Goal: Download file/media

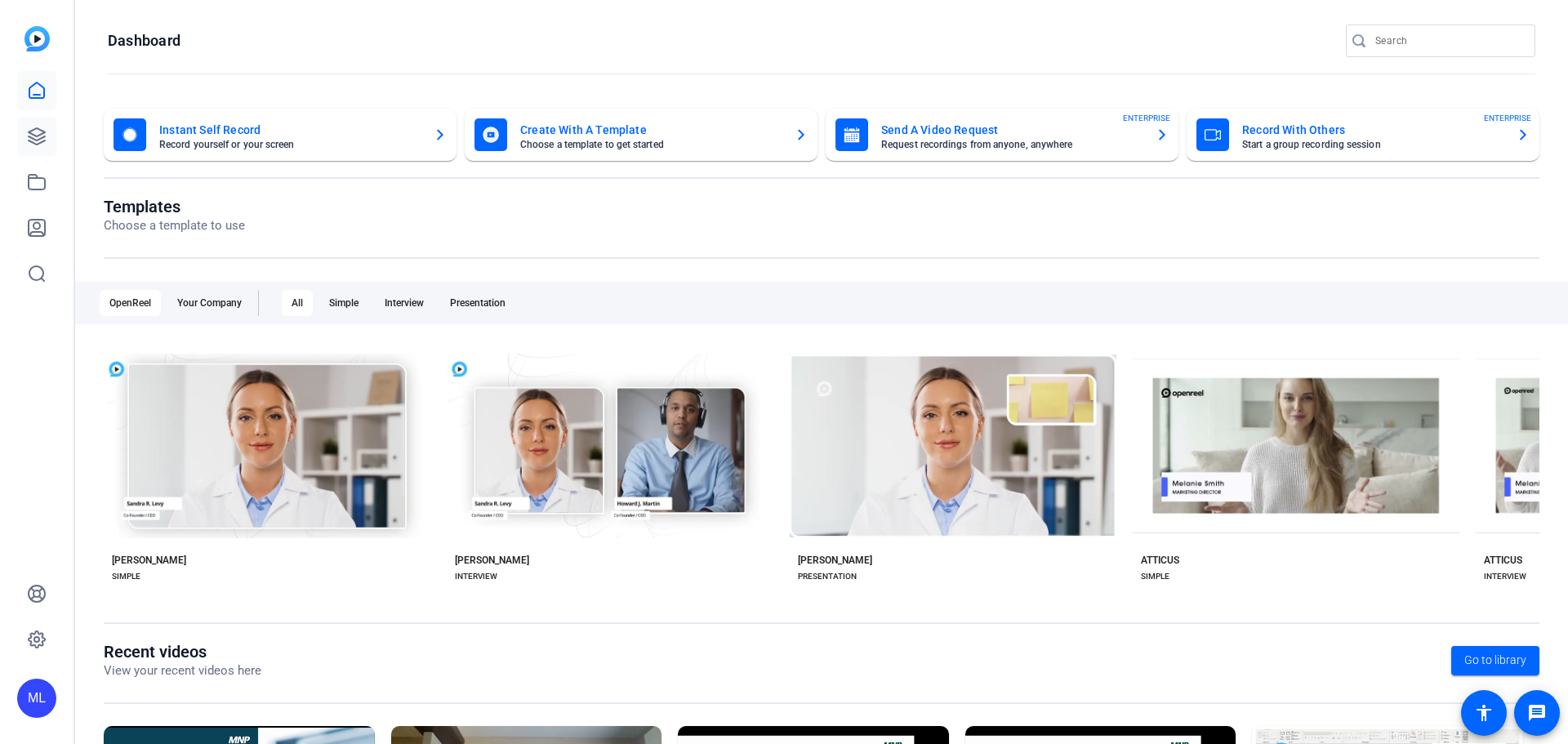
click at [36, 146] on link at bounding box center [37, 137] width 39 height 39
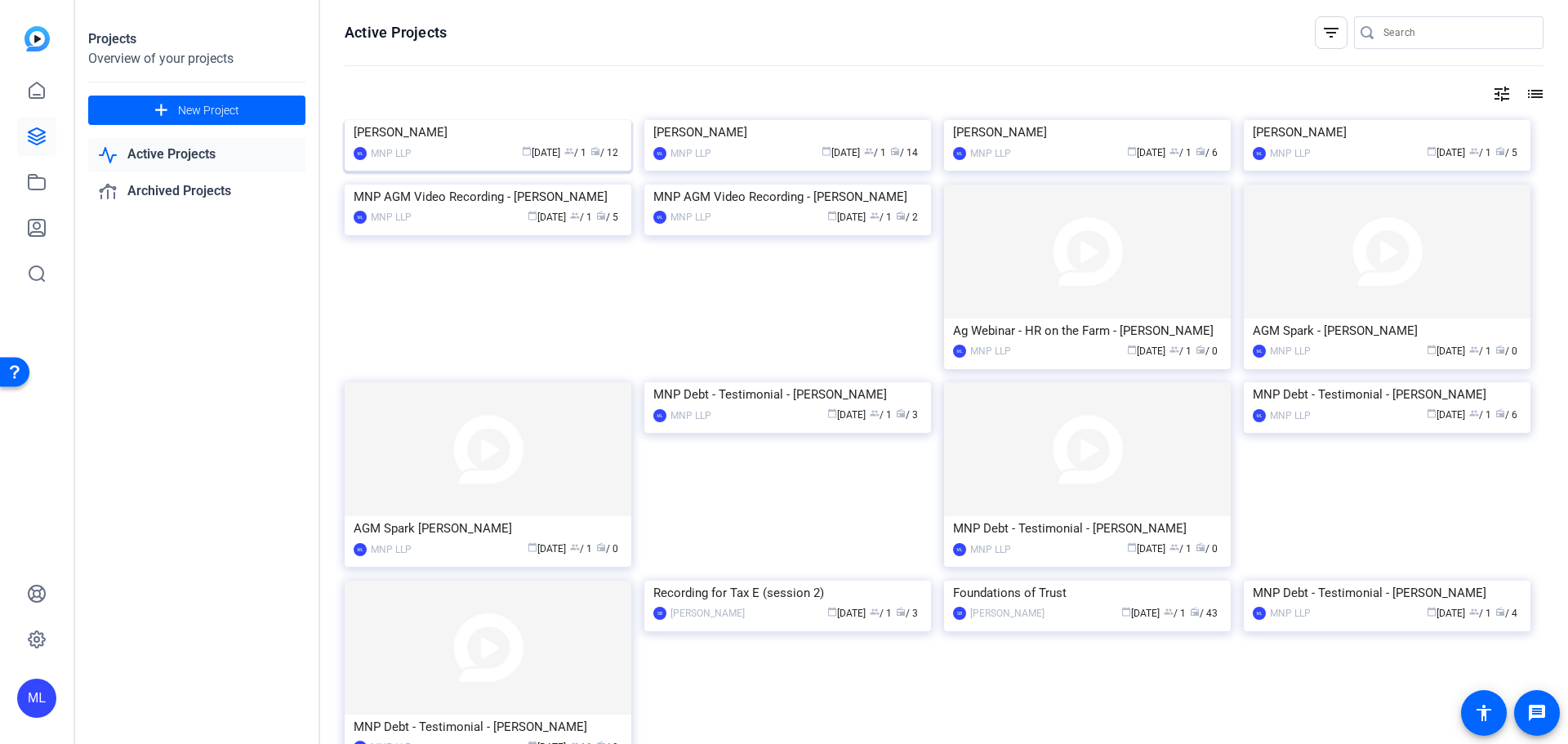
click at [482, 120] on img at bounding box center [488, 120] width 287 height 0
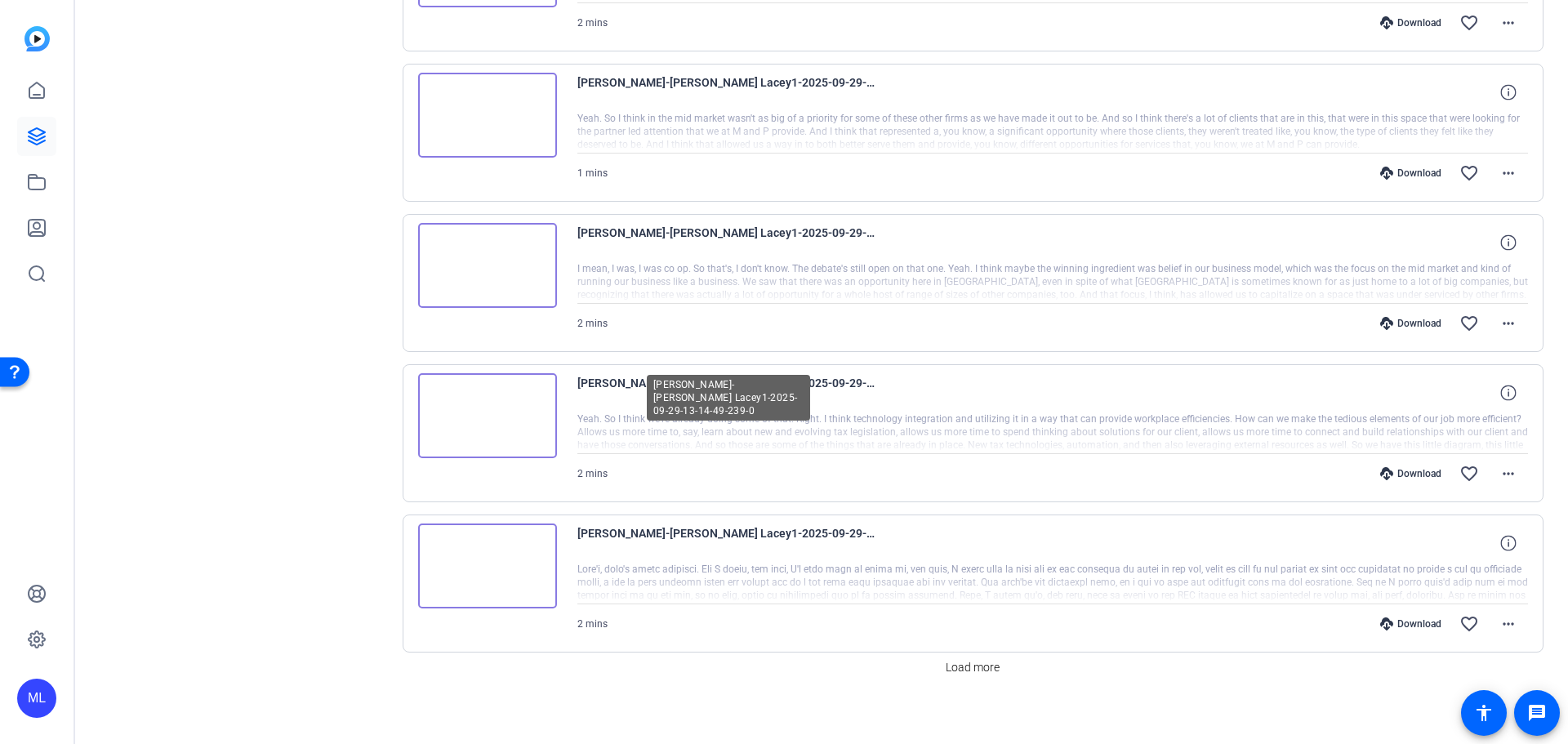
scroll to position [1208, 0]
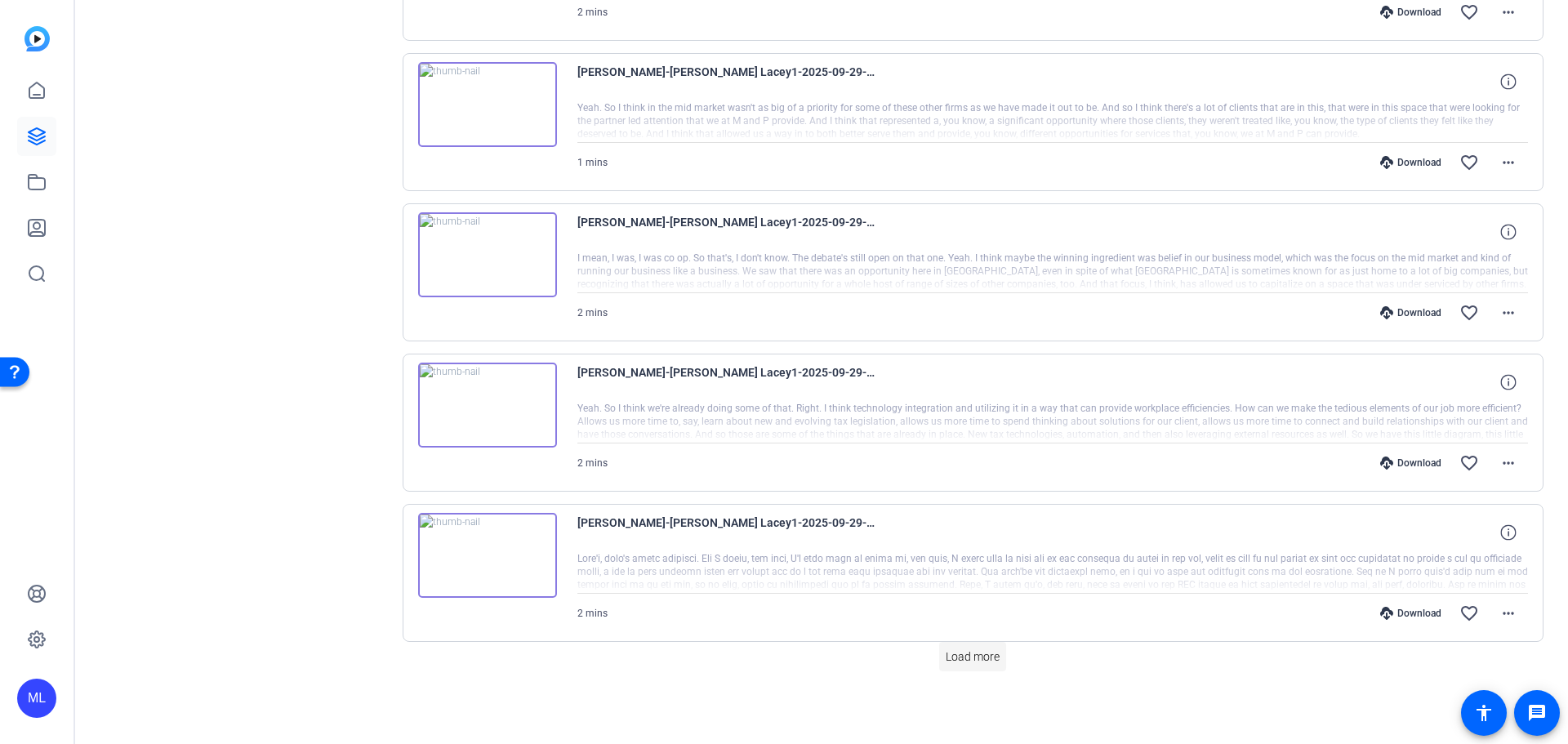
click at [965, 645] on span at bounding box center [972, 657] width 67 height 39
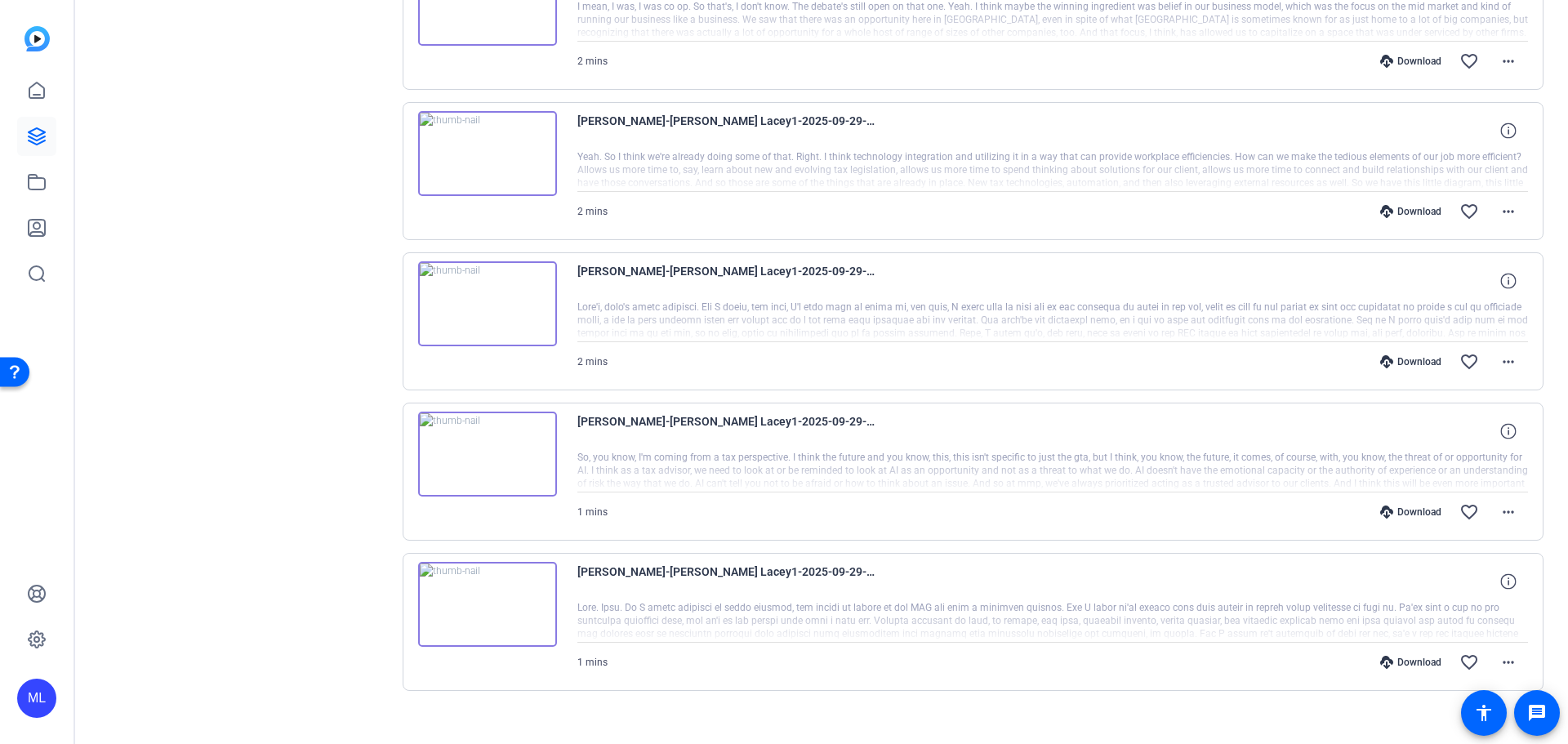
scroll to position [1480, 0]
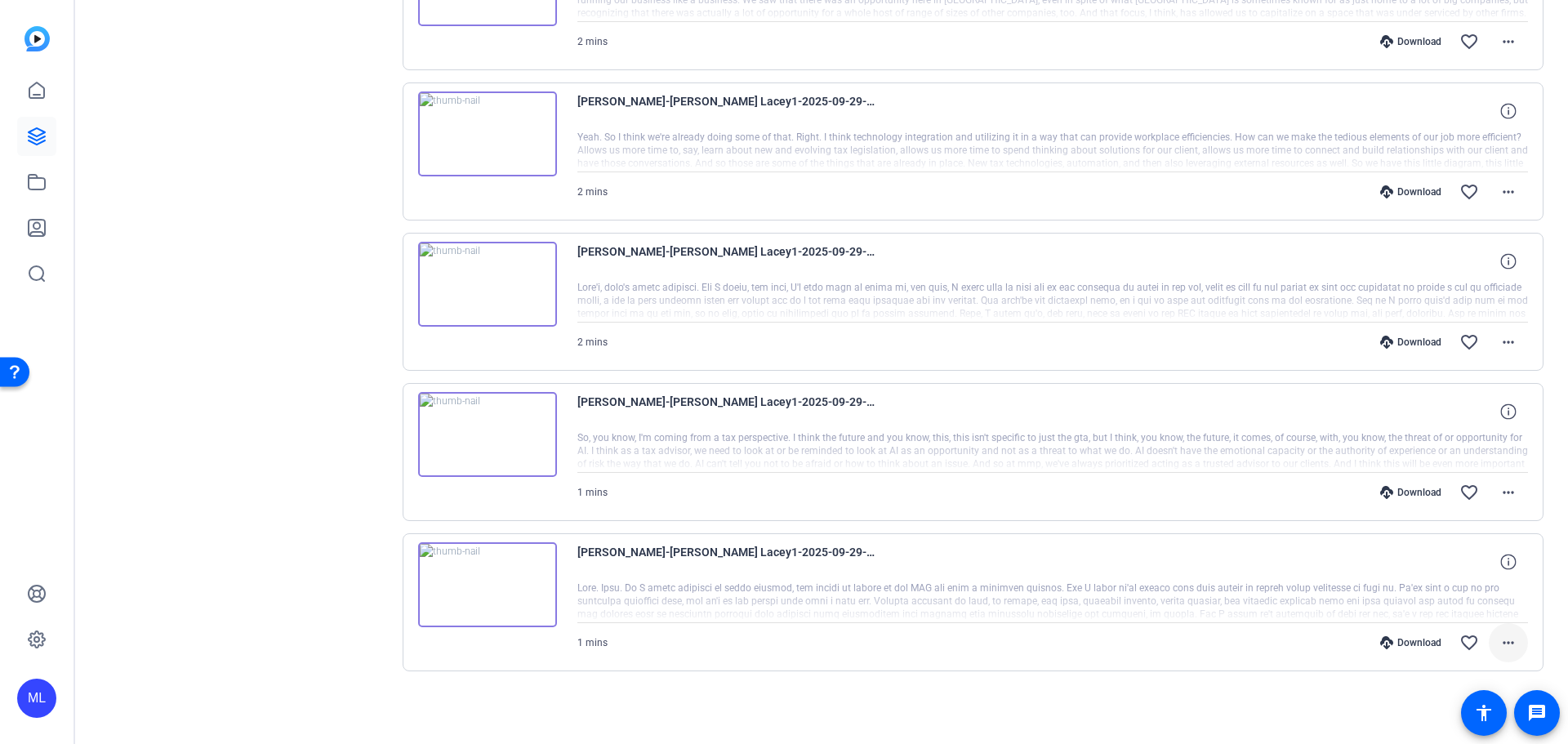
click at [1510, 637] on button "more_horiz" at bounding box center [1508, 643] width 39 height 39
click at [1468, 441] on span "Download Original" at bounding box center [1458, 446] width 98 height 20
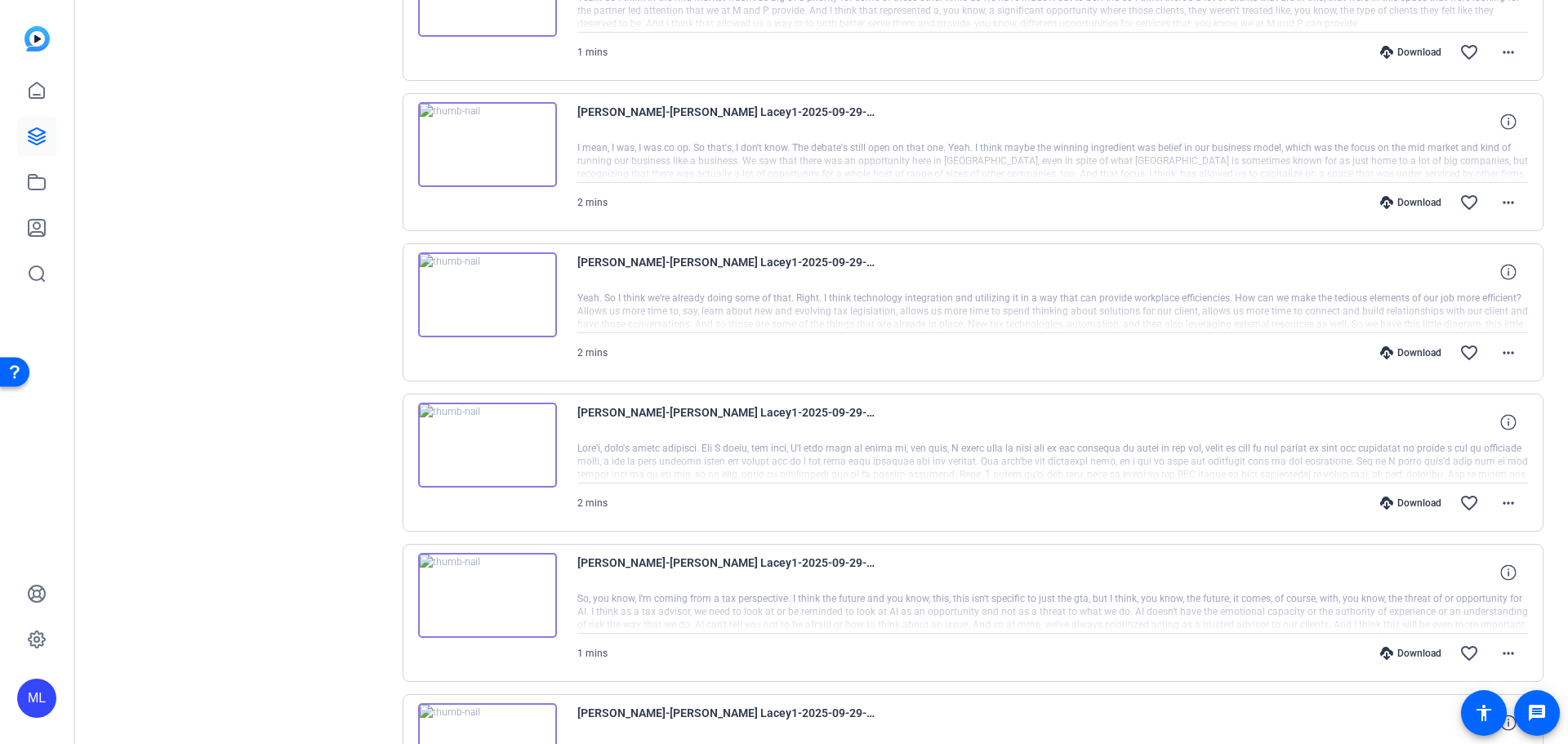
scroll to position [1316, 0]
click at [1511, 653] on span at bounding box center [1508, 656] width 39 height 39
click at [1472, 465] on span "Download Original" at bounding box center [1458, 459] width 98 height 20
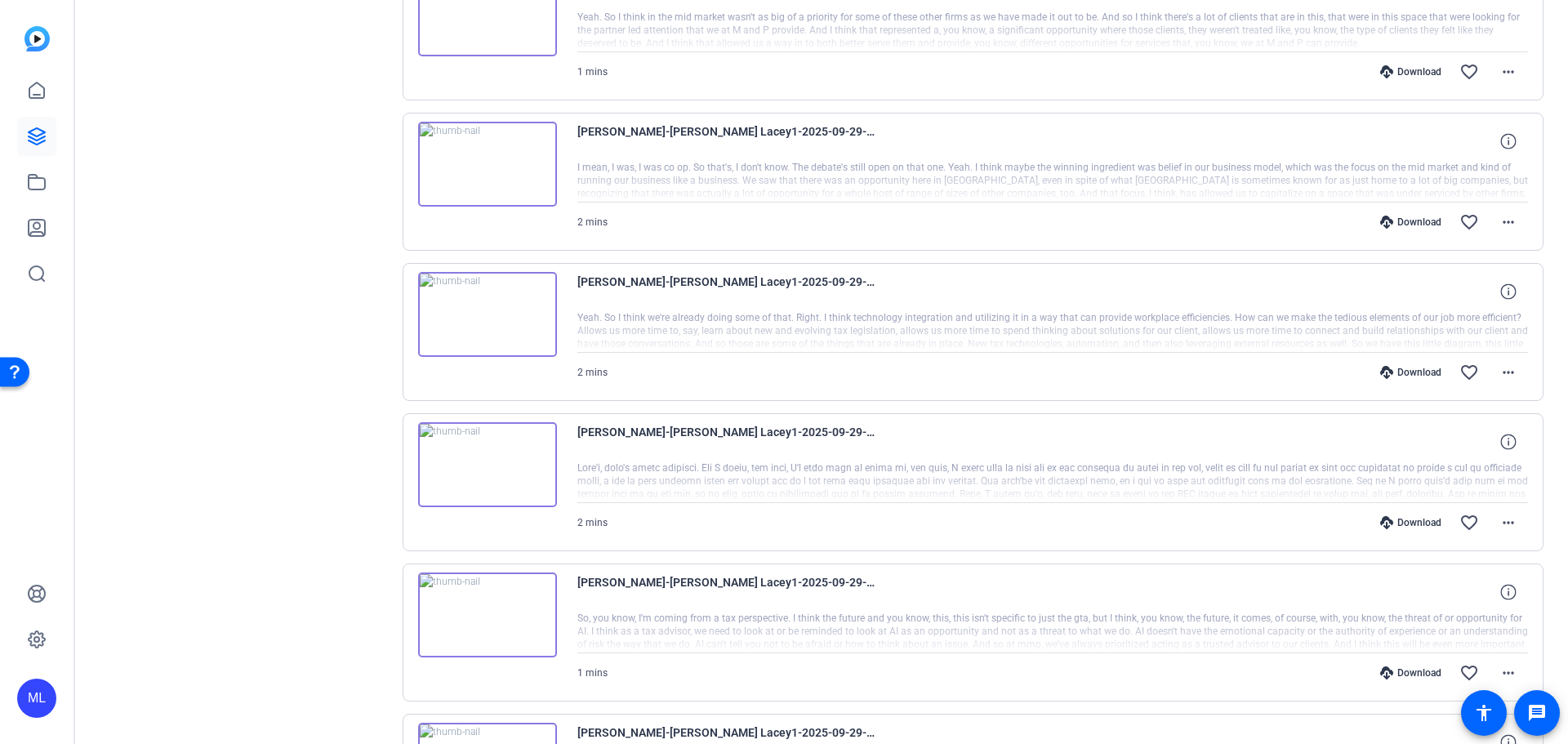
scroll to position [1235, 0]
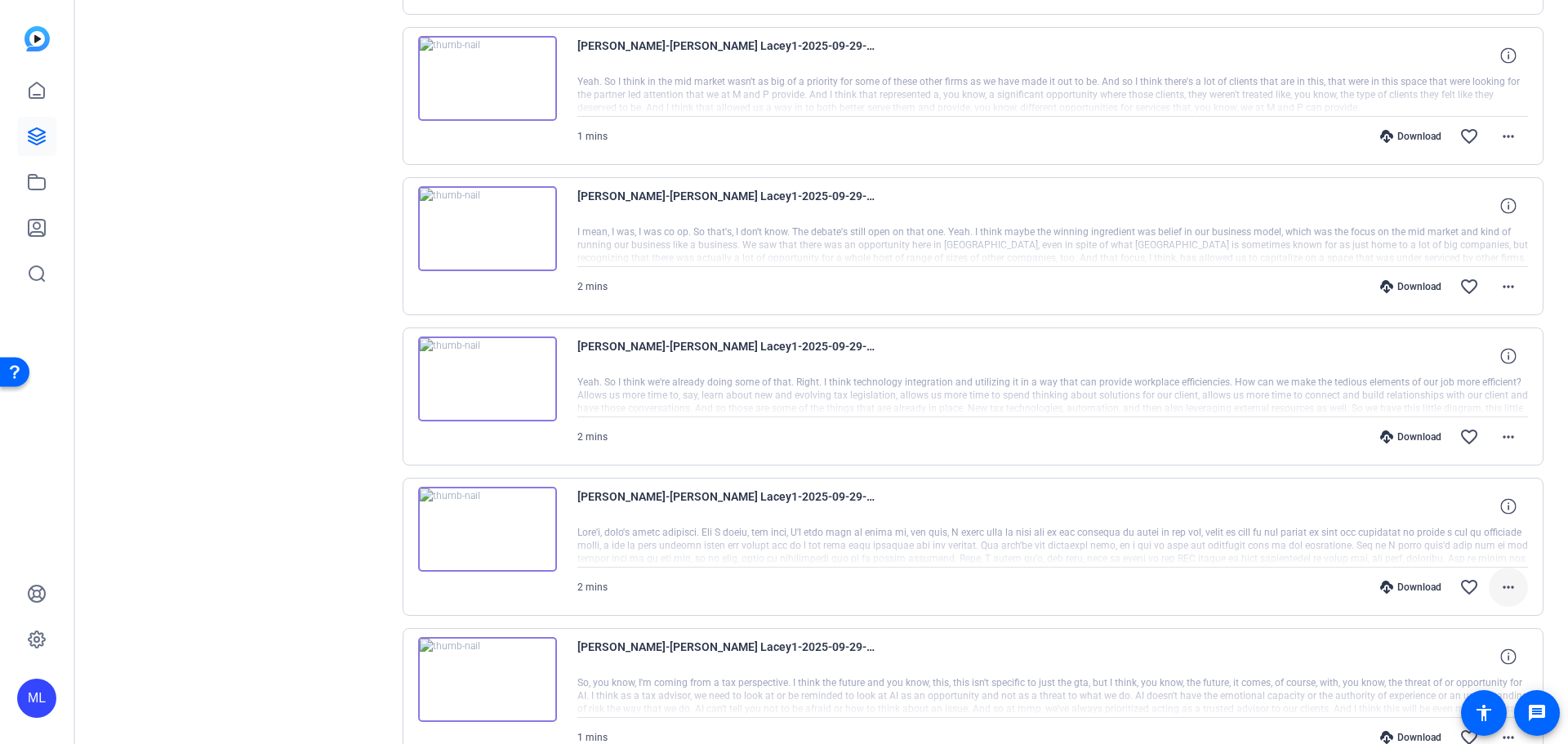
click at [1509, 588] on mat-icon "more_horiz" at bounding box center [1508, 588] width 20 height 20
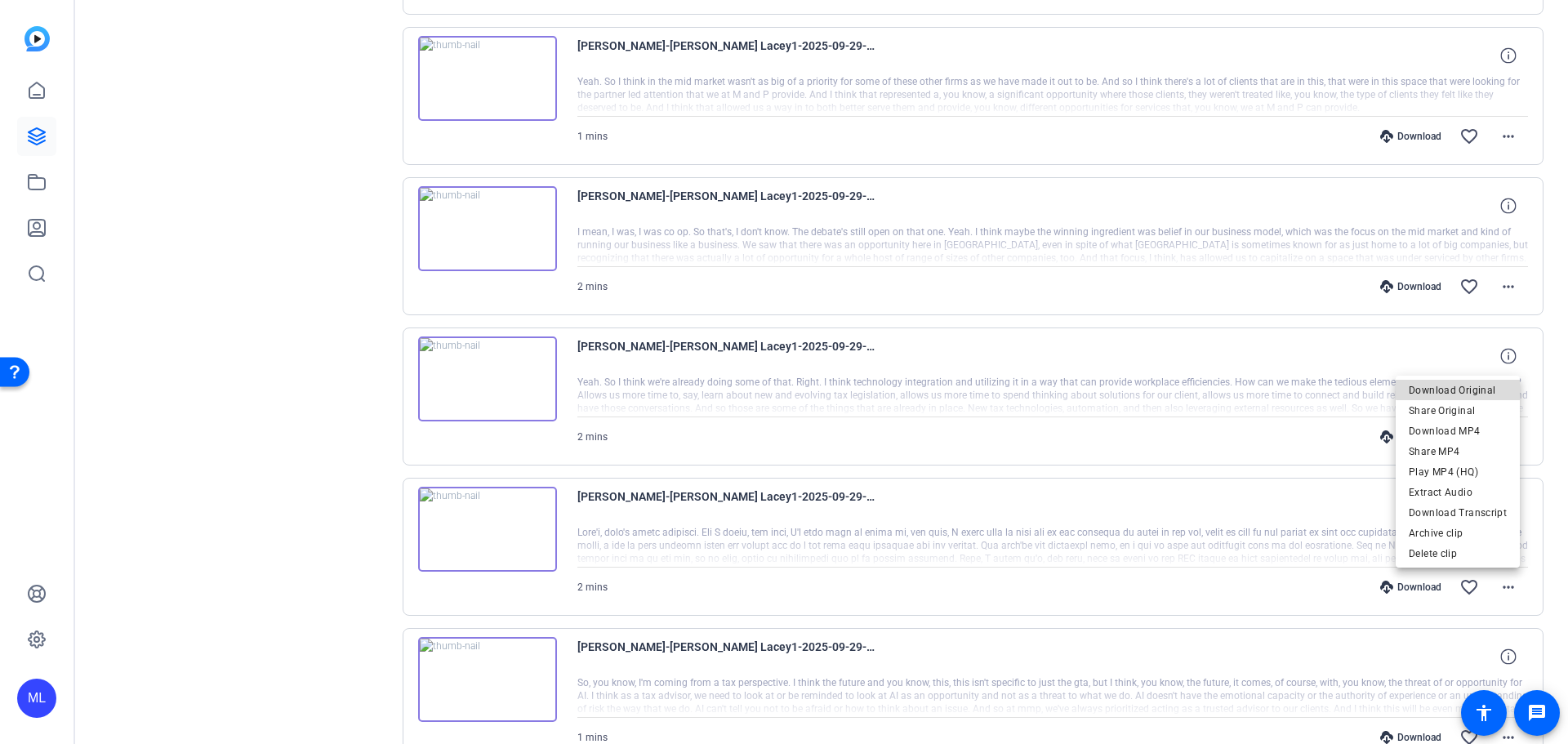
click at [1473, 388] on span "Download Original" at bounding box center [1458, 391] width 98 height 20
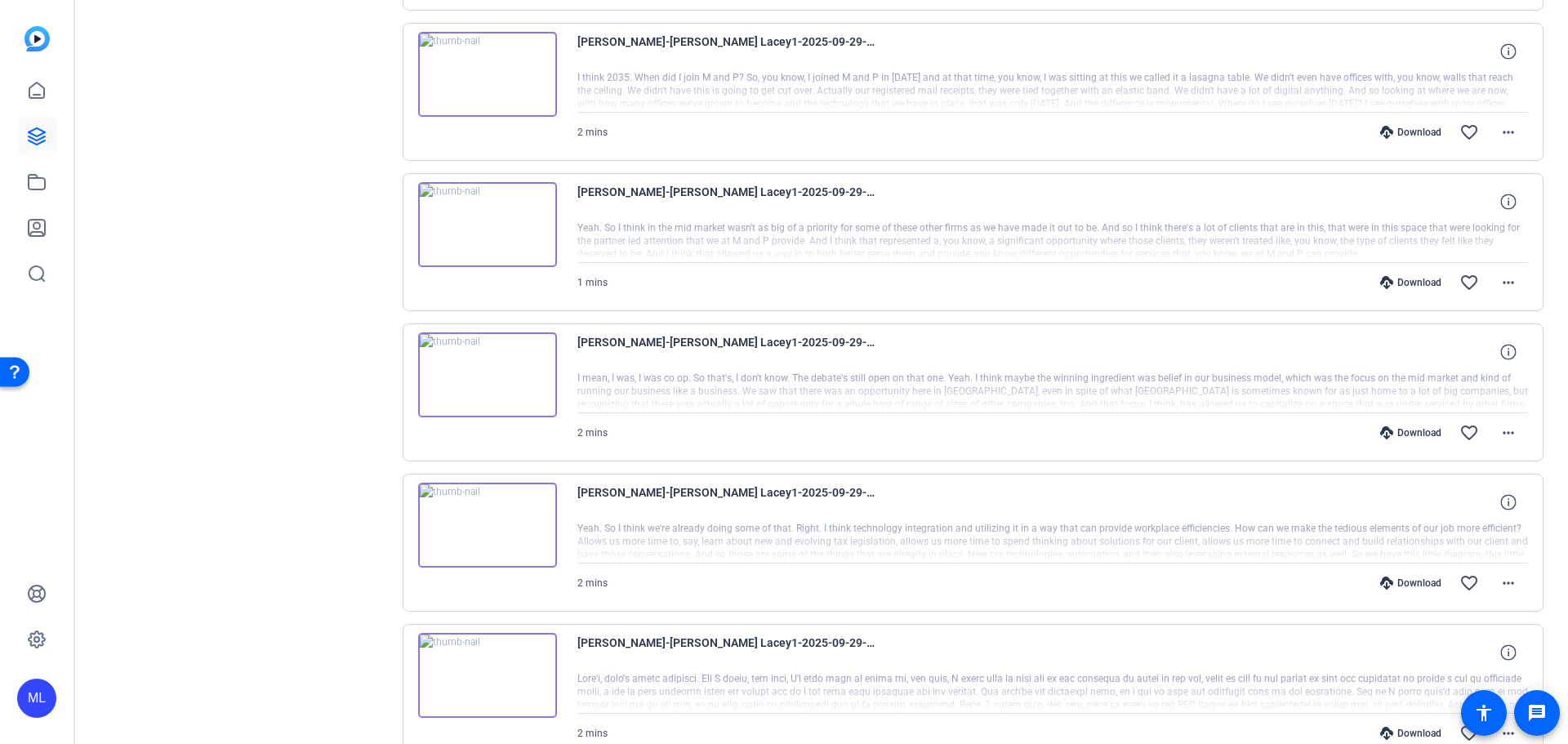
scroll to position [1071, 0]
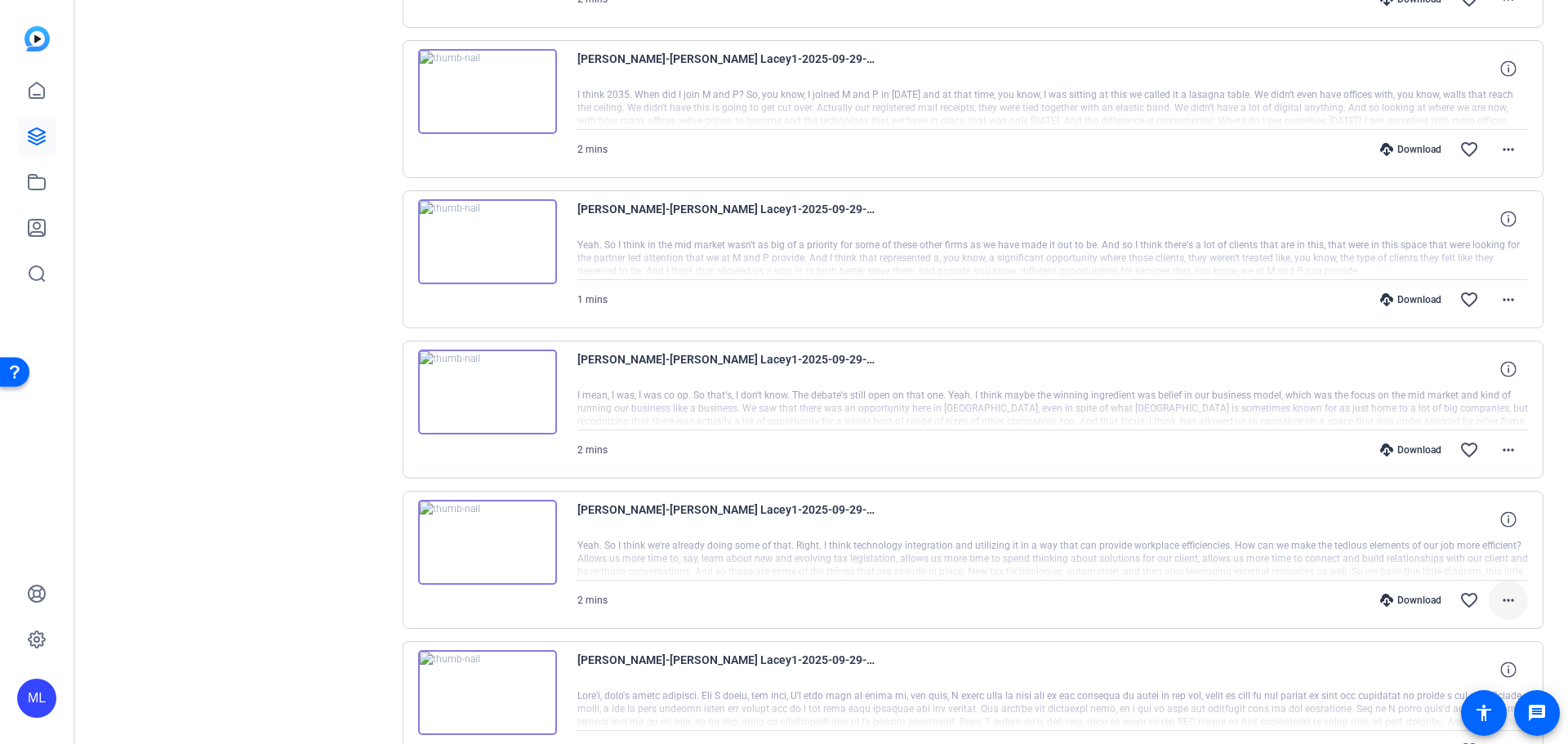
click at [1500, 598] on mat-icon "more_horiz" at bounding box center [1508, 601] width 20 height 20
click at [1458, 401] on span "Download Original" at bounding box center [1458, 404] width 98 height 20
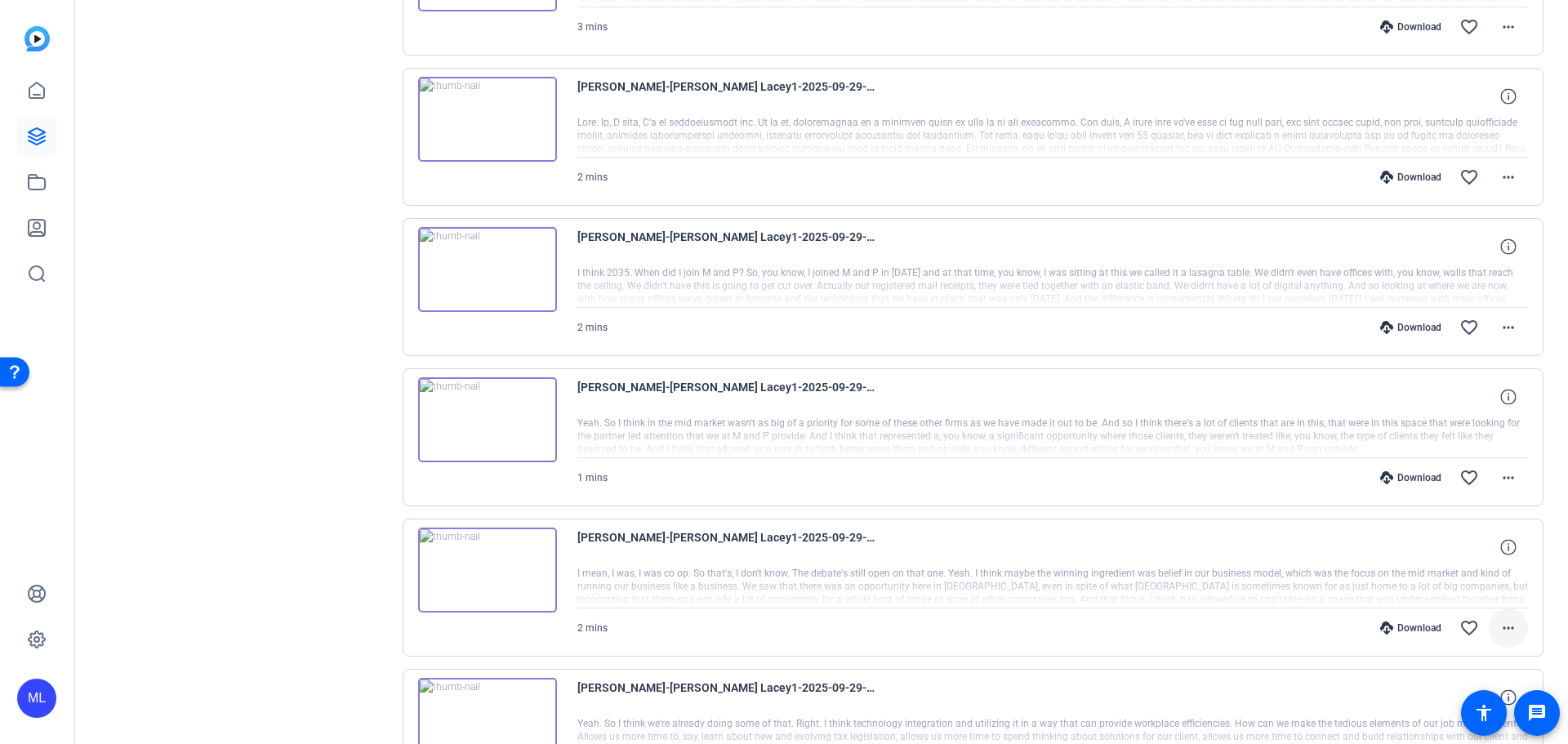
scroll to position [908, 0]
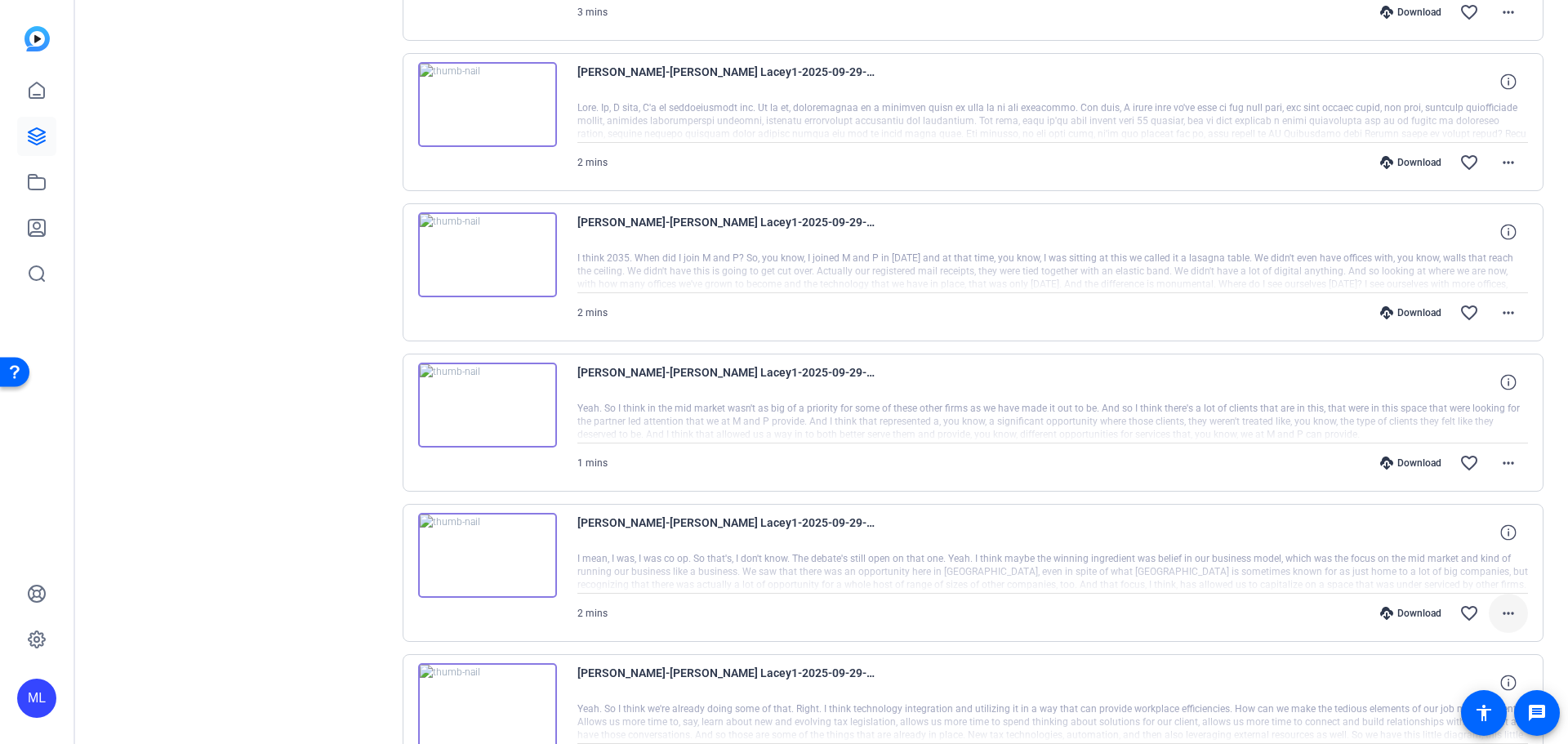
click at [1502, 601] on span at bounding box center [1508, 614] width 39 height 39
click at [1463, 407] on span "Download Original" at bounding box center [1458, 417] width 98 height 20
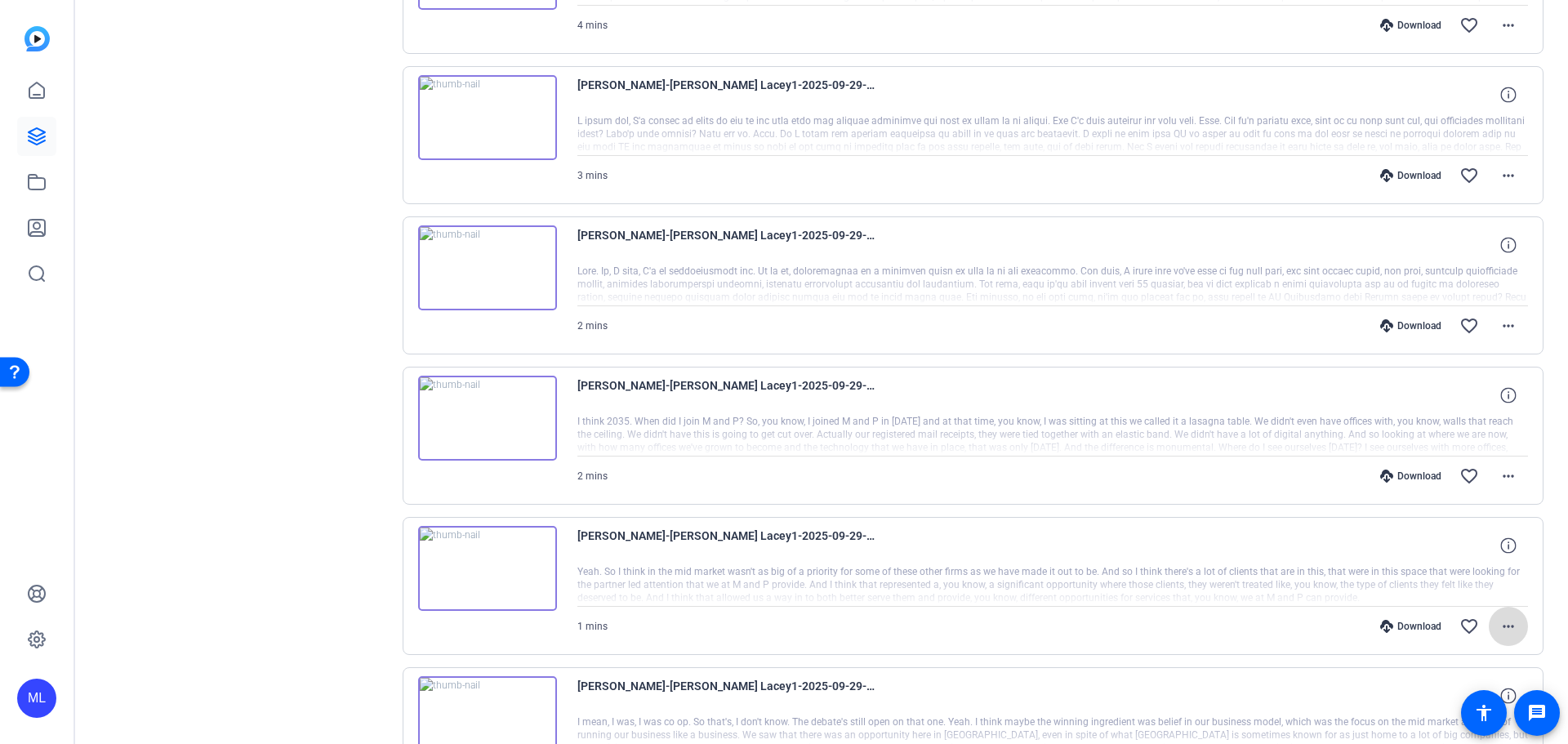
click at [1499, 629] on mat-icon "more_horiz" at bounding box center [1508, 626] width 20 height 20
click at [1434, 433] on span "Download Original" at bounding box center [1458, 430] width 98 height 20
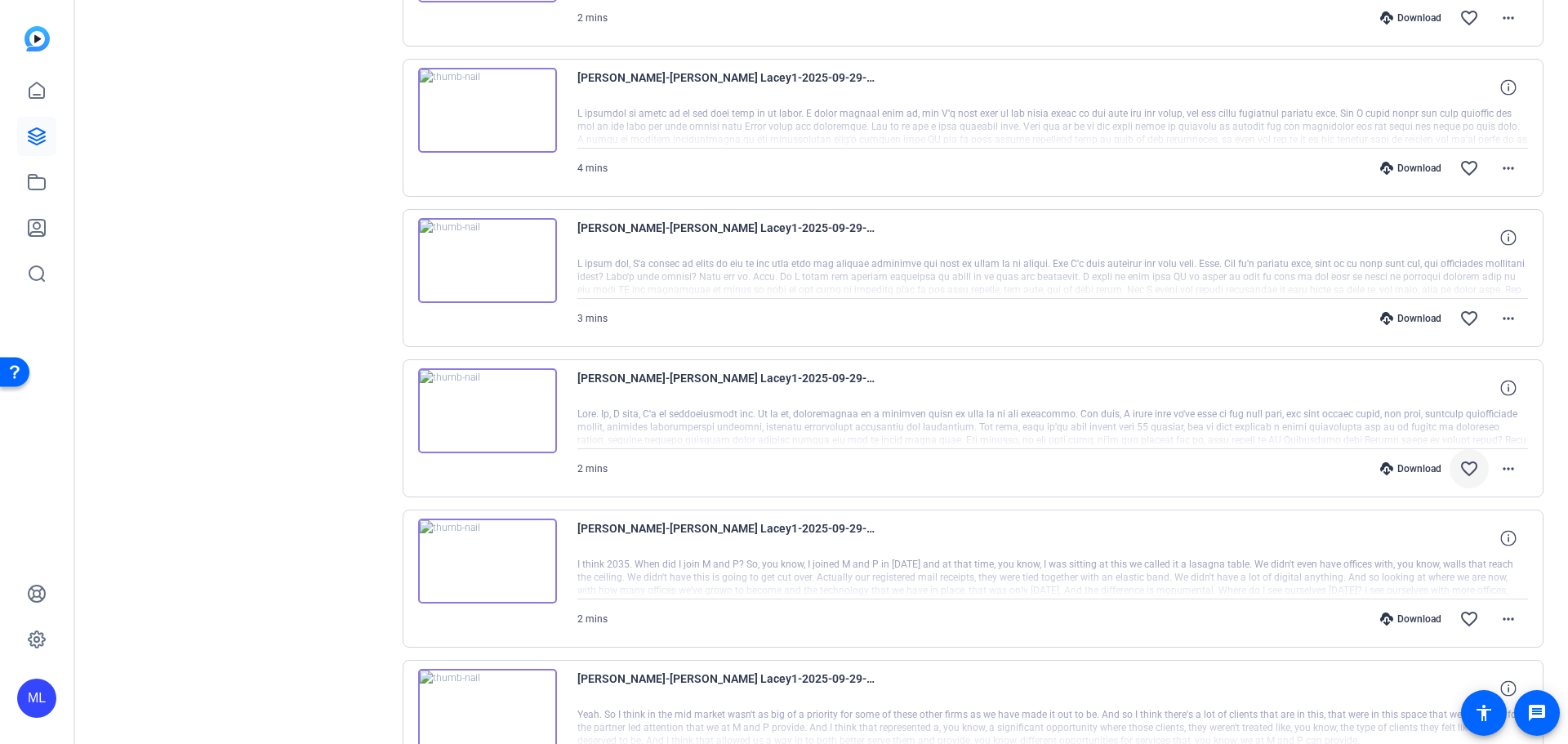
scroll to position [581, 0]
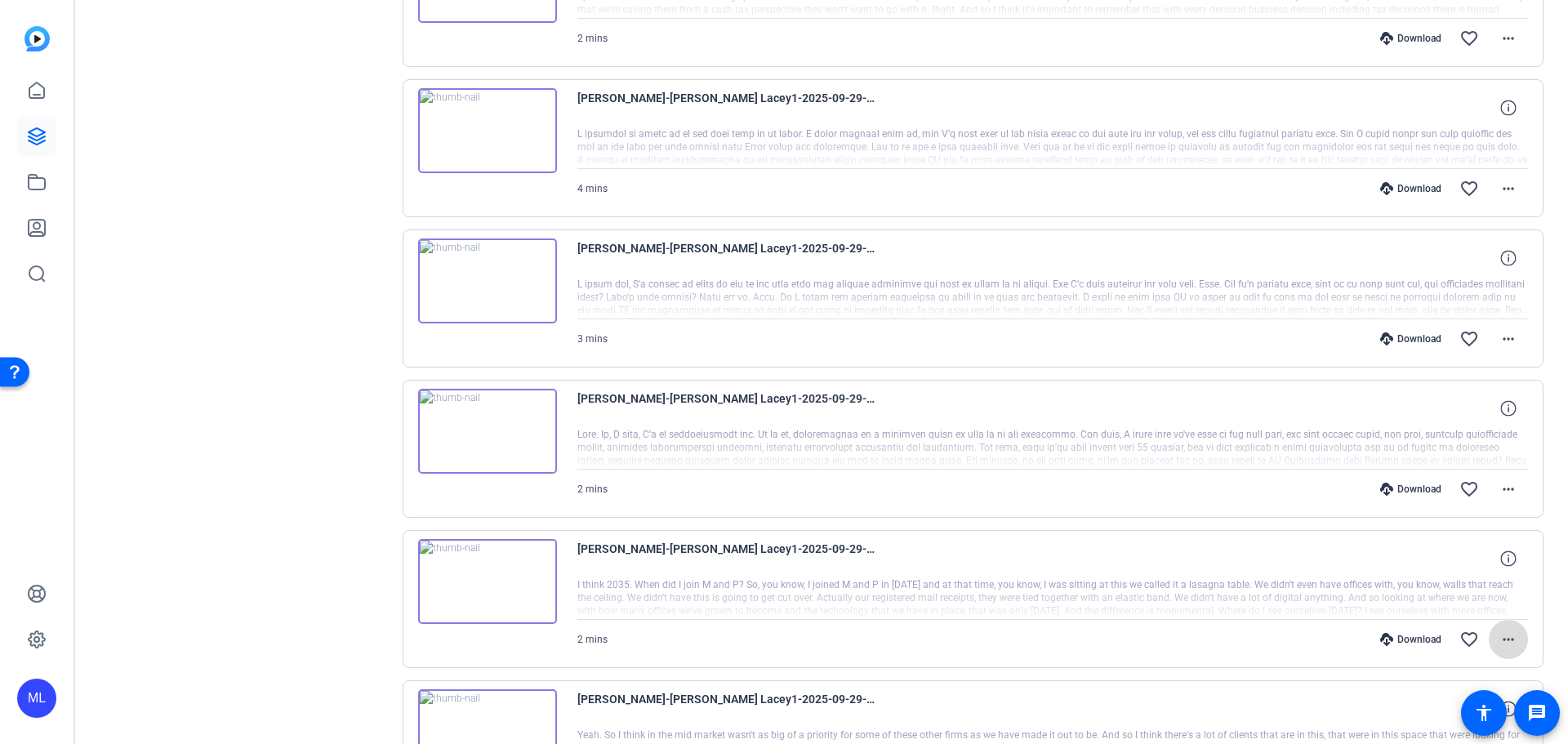
click at [1499, 639] on mat-icon "more_horiz" at bounding box center [1508, 639] width 20 height 20
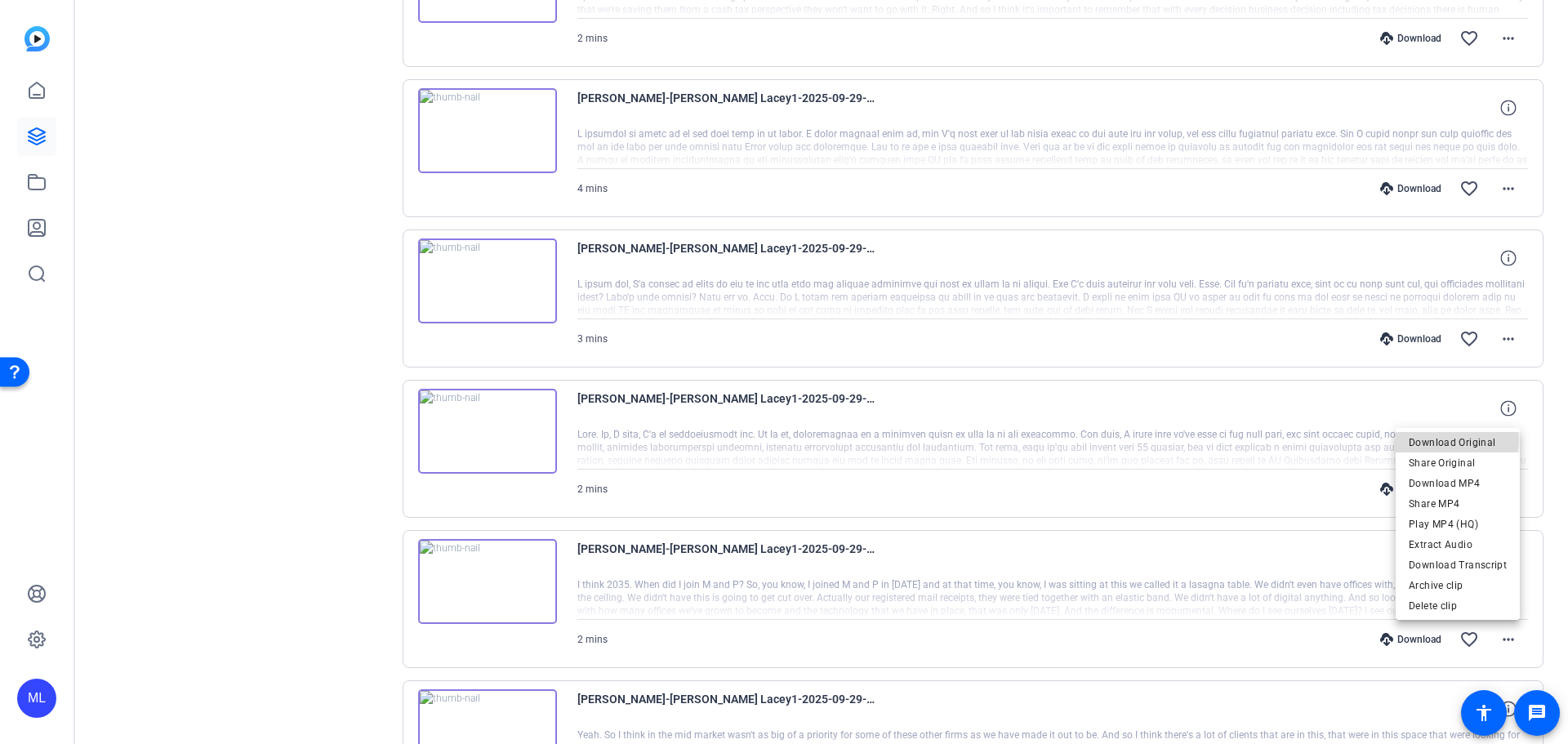
click at [1448, 439] on span "Download Original" at bounding box center [1458, 443] width 98 height 20
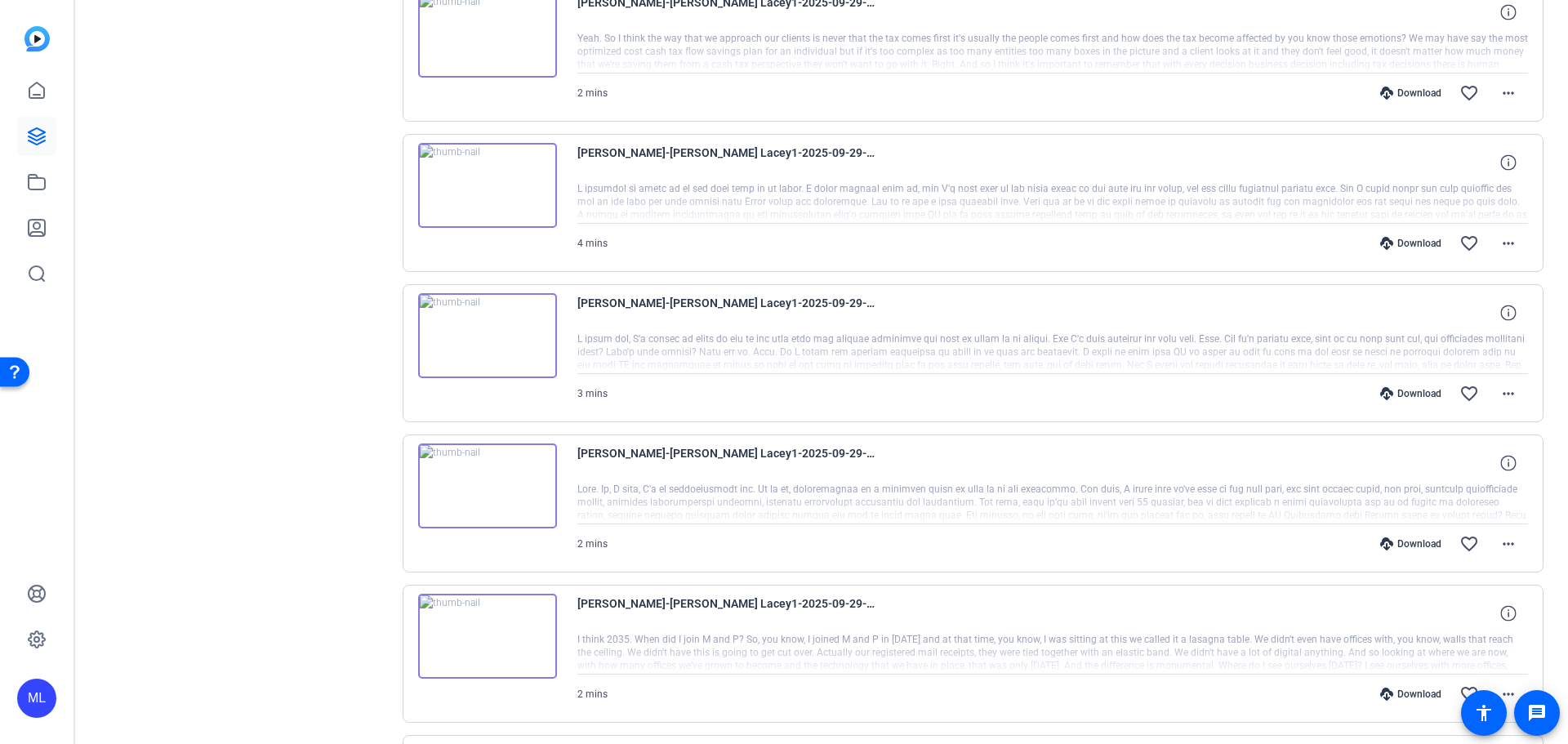
scroll to position [418, 0]
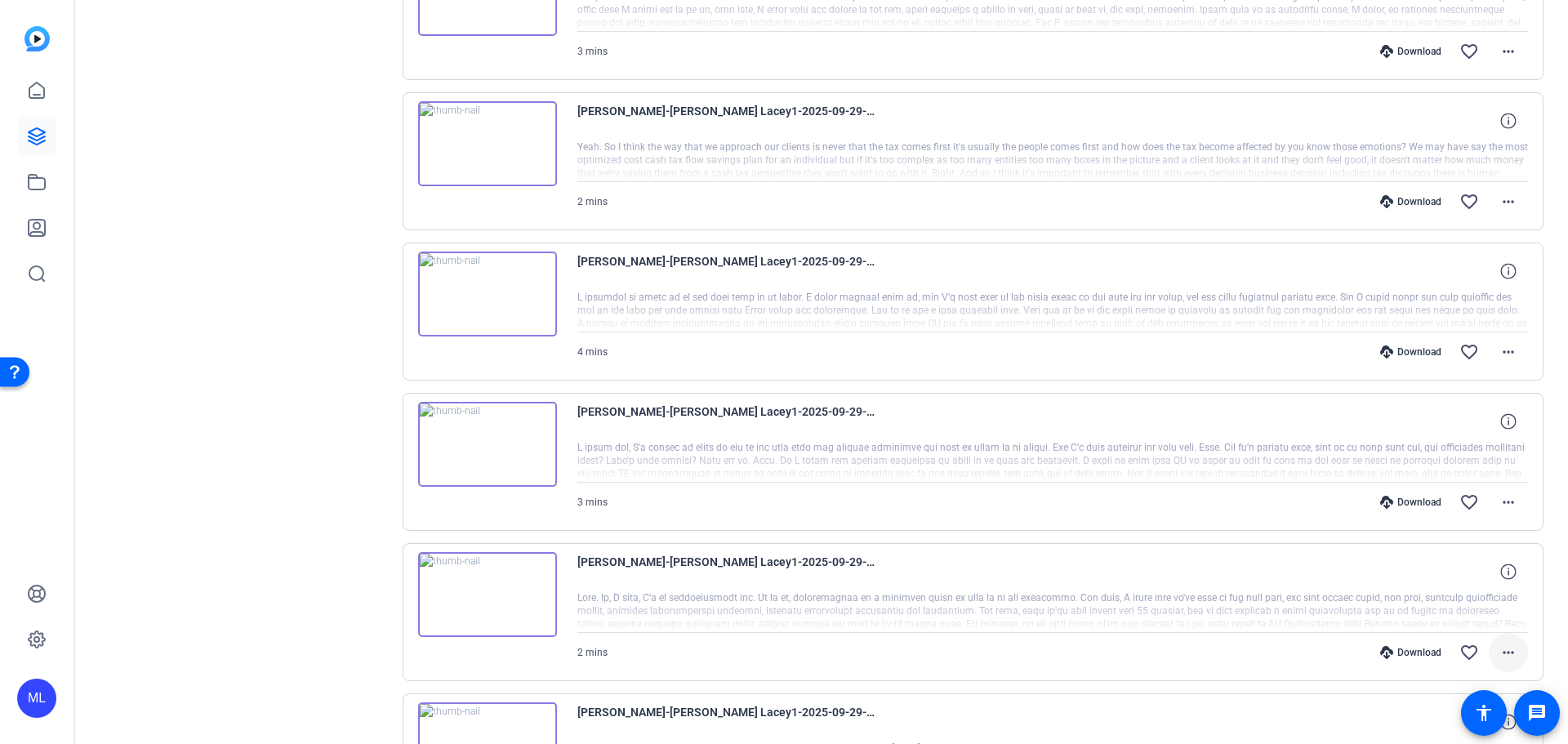
click at [1503, 655] on mat-icon "more_horiz" at bounding box center [1508, 652] width 20 height 20
click at [1457, 458] on span "Download Original" at bounding box center [1458, 456] width 98 height 20
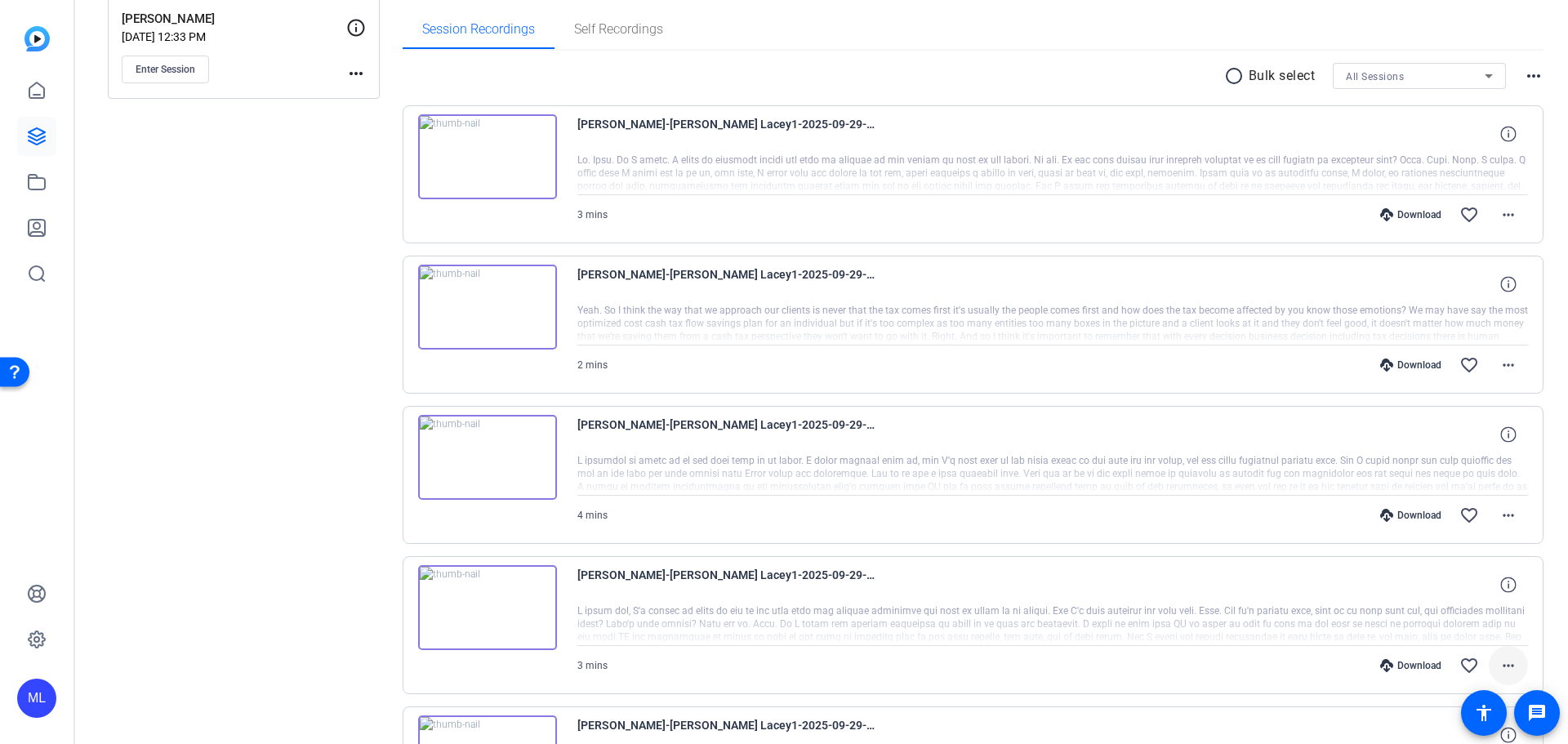
click at [1511, 669] on span at bounding box center [1508, 666] width 39 height 39
click at [1465, 472] on span "Download Original" at bounding box center [1458, 469] width 98 height 20
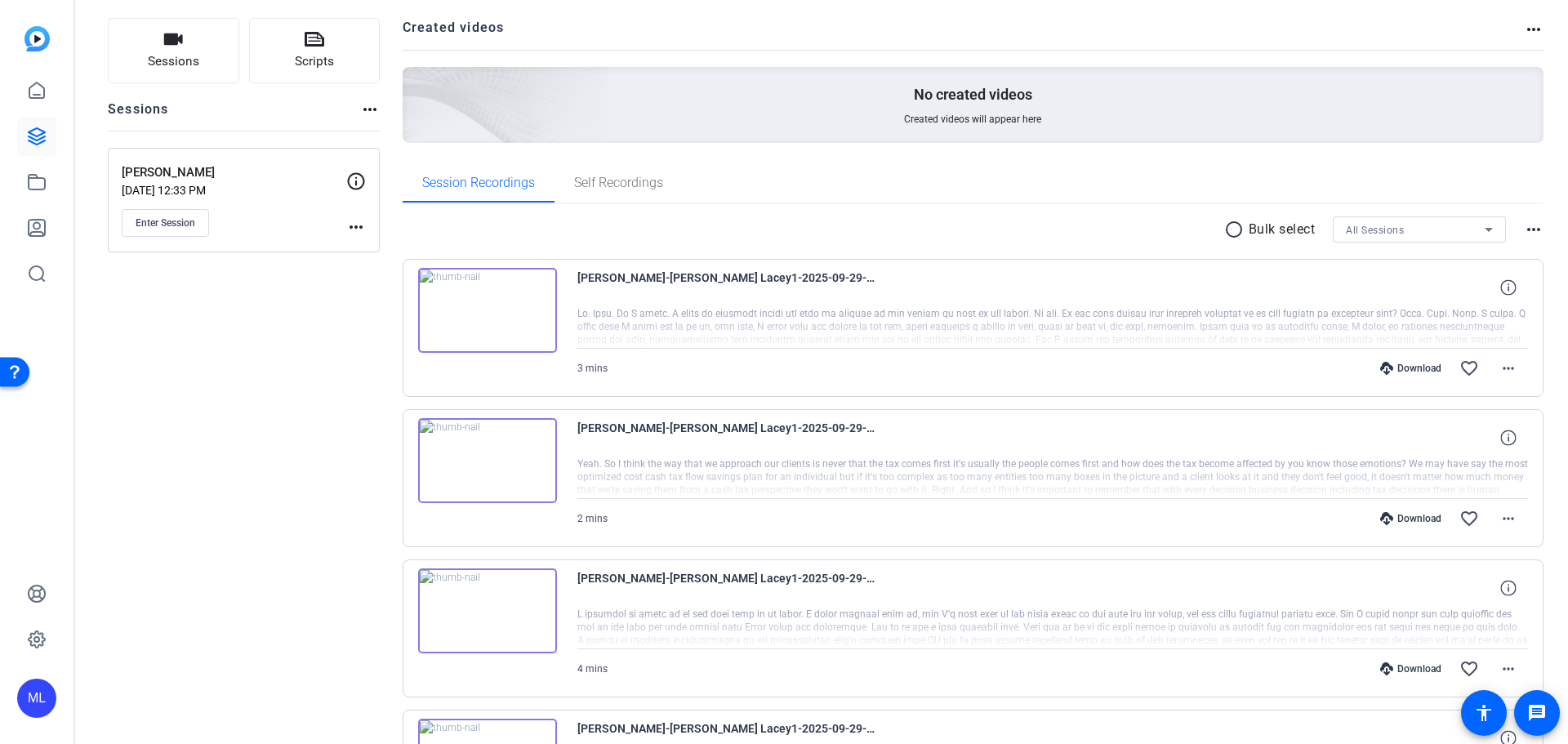
scroll to position [91, 0]
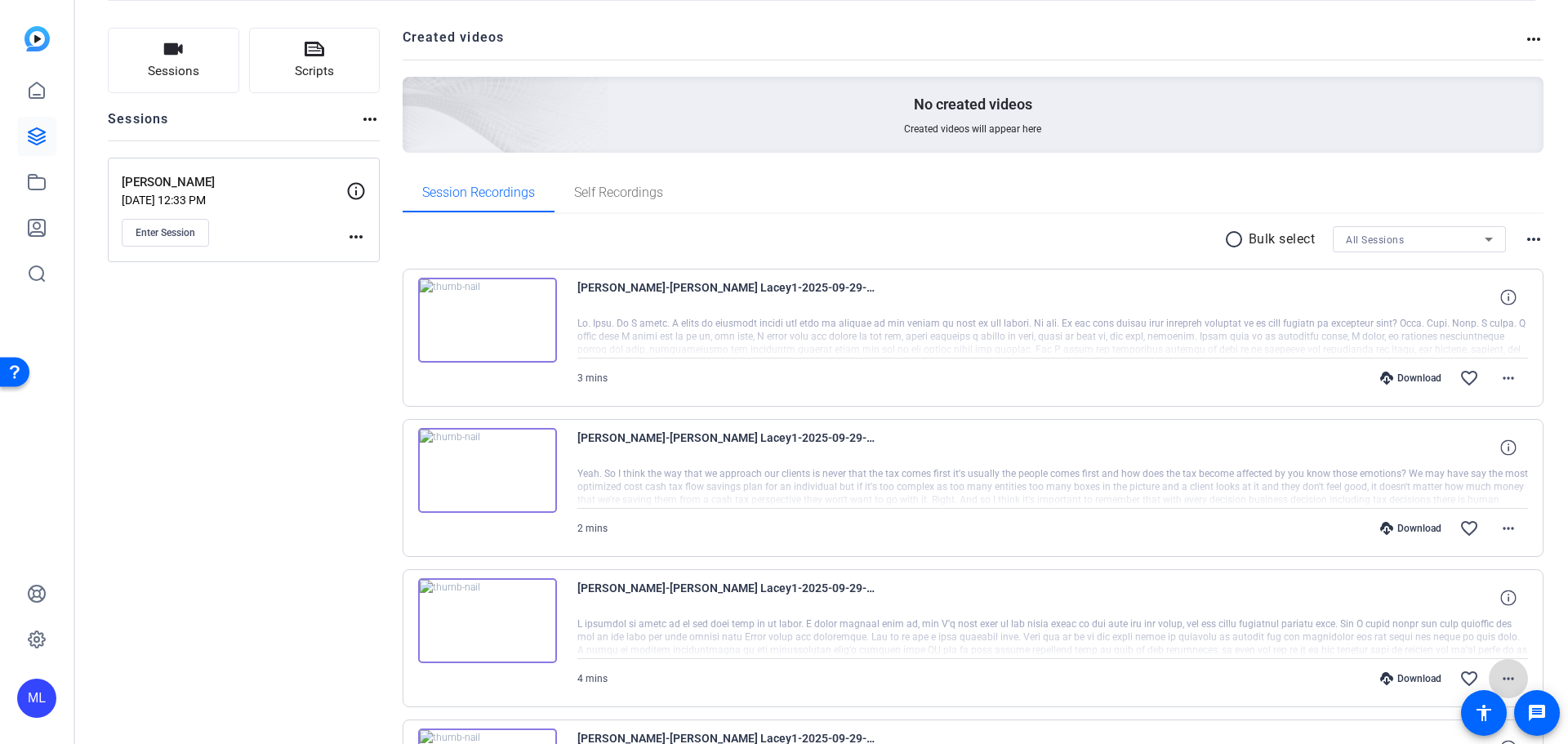
click at [1492, 668] on span at bounding box center [1508, 679] width 39 height 39
click at [1450, 474] on span "Download Original" at bounding box center [1458, 482] width 98 height 20
click at [1512, 537] on span at bounding box center [1508, 529] width 39 height 39
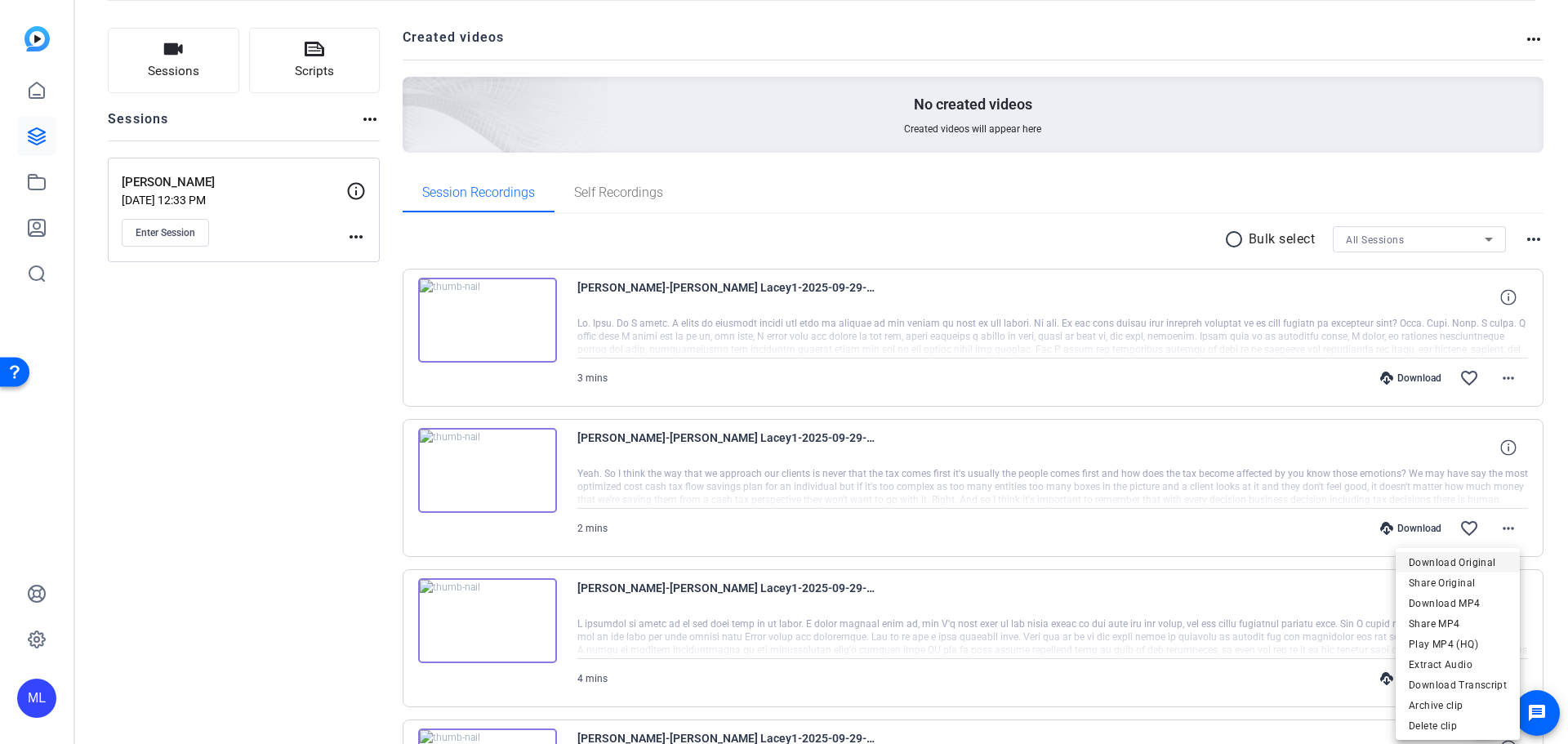
drag, startPoint x: 1451, startPoint y: 549, endPoint x: 1441, endPoint y: 557, distance: 12.8
click at [1443, 555] on div "Download Original Share Original Download MP4 Share MP4 Play MP4 (HQ) Extract A…" at bounding box center [1458, 644] width 124 height 192
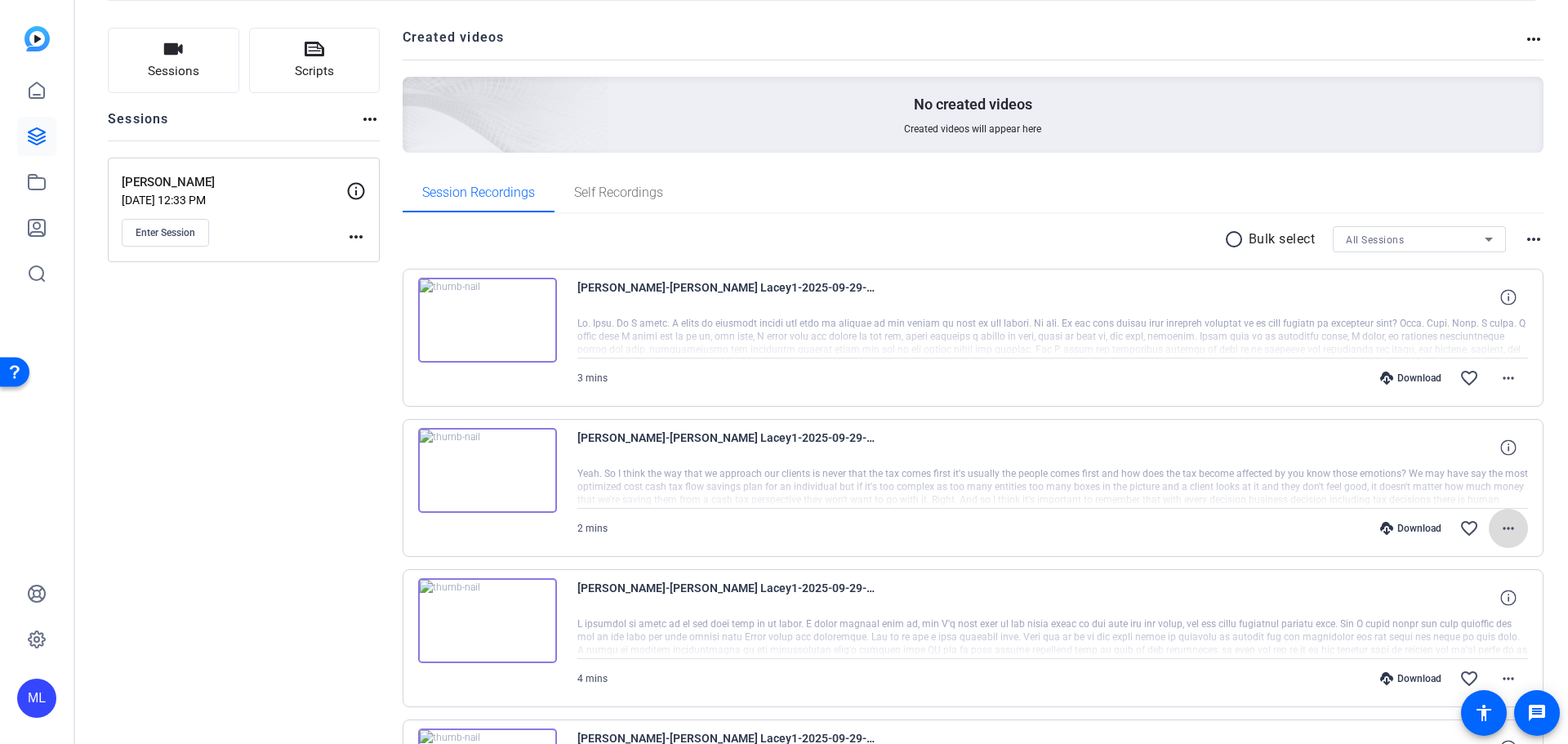
click at [1499, 528] on mat-icon "more_horiz" at bounding box center [1508, 529] width 20 height 20
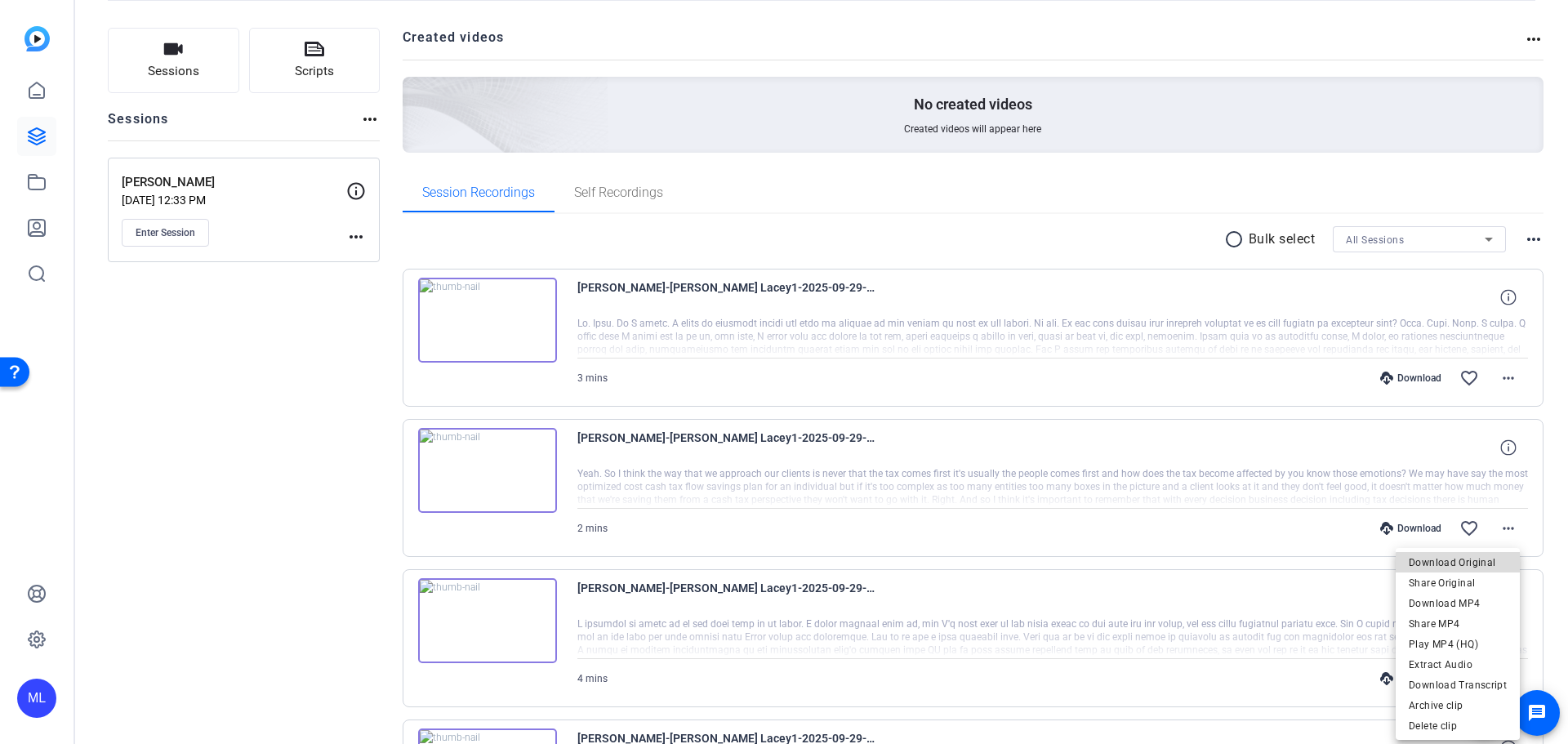
click at [1461, 568] on span "Download Original" at bounding box center [1458, 563] width 98 height 20
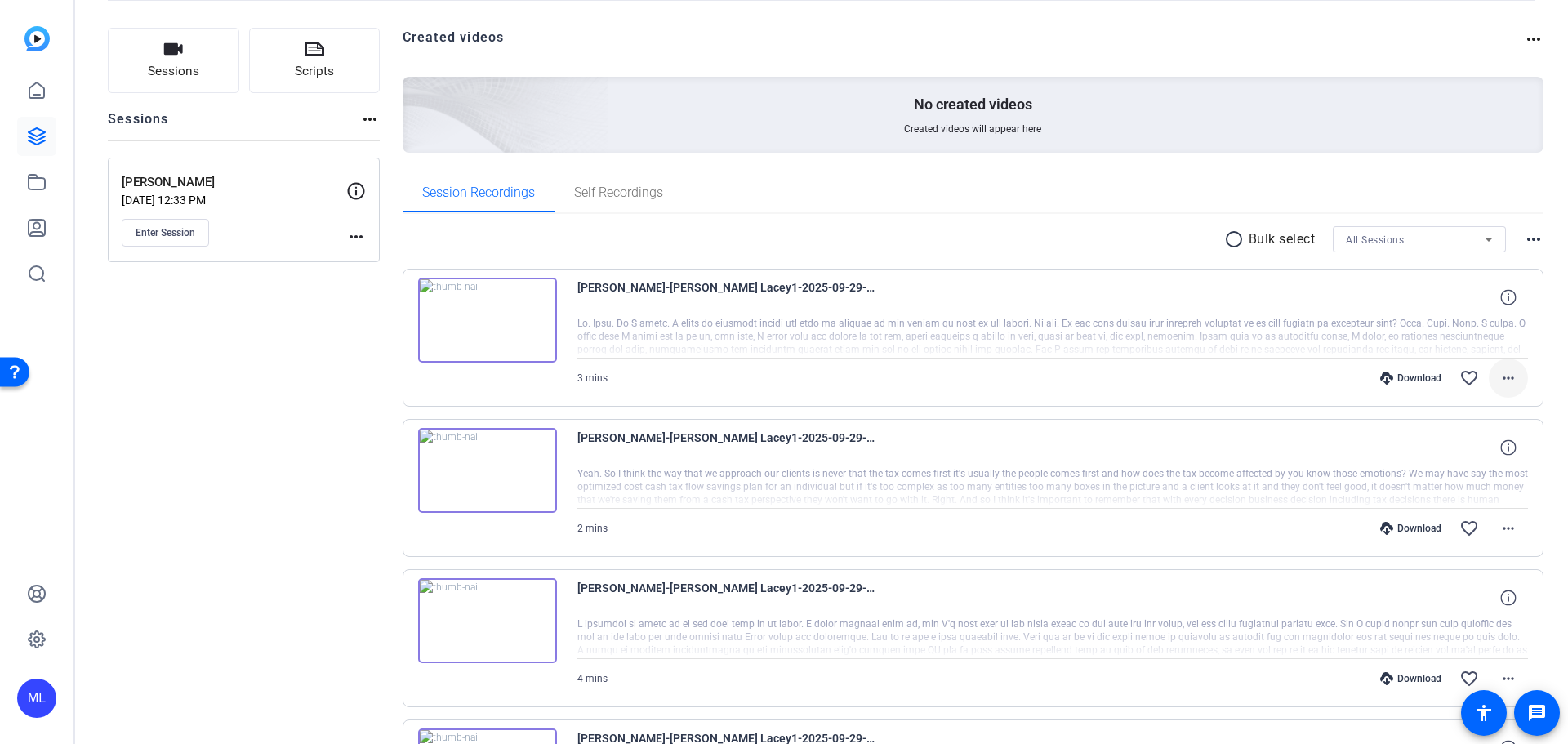
click at [1504, 370] on mat-icon "more_horiz" at bounding box center [1508, 379] width 20 height 20
click at [1469, 406] on span "Download Original" at bounding box center [1458, 413] width 98 height 20
